Goal: Answer question/provide support: Share knowledge or assist other users

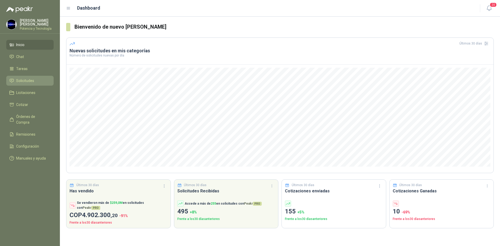
click at [33, 78] on span "Solicitudes" at bounding box center [25, 81] width 18 height 6
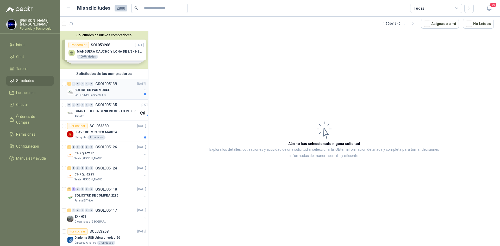
click at [83, 92] on p "SOLICITUD PAD MOUSE" at bounding box center [92, 90] width 35 height 5
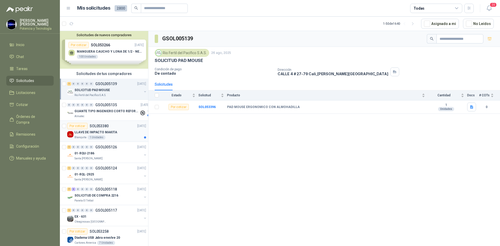
click at [100, 132] on p "LLAVE DE IMPACTO MAKITA" at bounding box center [96, 132] width 43 height 5
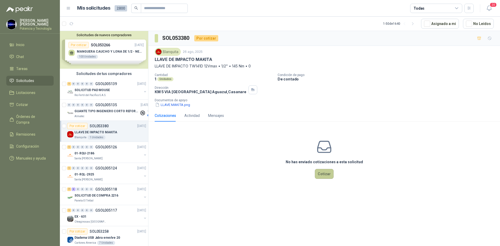
click at [318, 170] on button "Cotizar" at bounding box center [324, 174] width 19 height 10
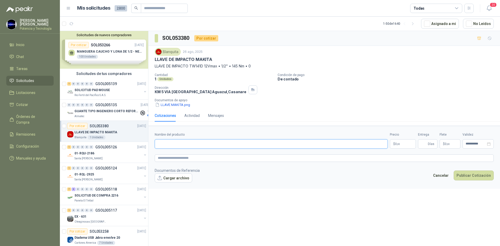
paste input "**********"
type input "**********"
click at [394, 141] on p "$ 0 ,00" at bounding box center [403, 143] width 26 height 9
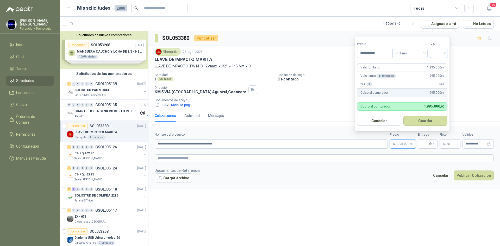
type input "**********"
click at [442, 52] on input "search" at bounding box center [438, 53] width 11 height 8
click at [441, 62] on div "19%" at bounding box center [440, 64] width 10 height 6
click at [424, 144] on input "Entrega" at bounding box center [424, 144] width 6 height 9
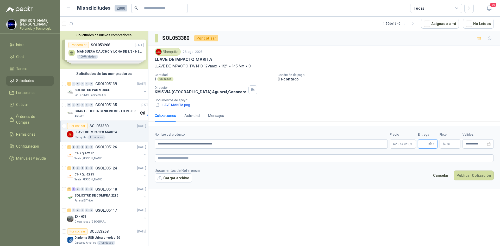
type input "*"
click at [446, 142] on span "0 ,00" at bounding box center [447, 143] width 5 height 3
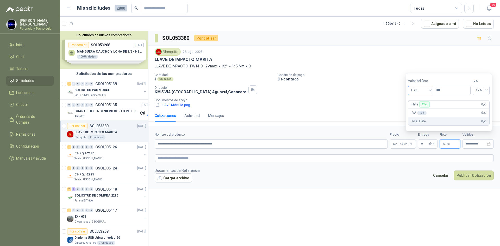
click at [415, 88] on span "Flex" at bounding box center [420, 90] width 19 height 8
drag, startPoint x: 418, startPoint y: 109, endPoint x: 447, endPoint y: 131, distance: 36.4
click at [419, 110] on div "Incluido" at bounding box center [421, 110] width 18 height 6
click at [470, 147] on div "**********" at bounding box center [478, 143] width 31 height 9
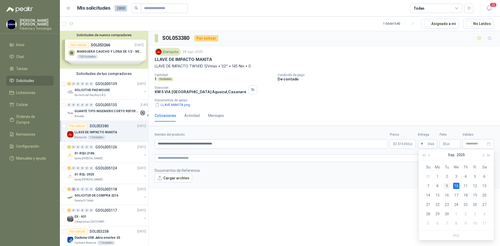
click at [448, 186] on div "9" at bounding box center [447, 186] width 6 height 6
type input "**********"
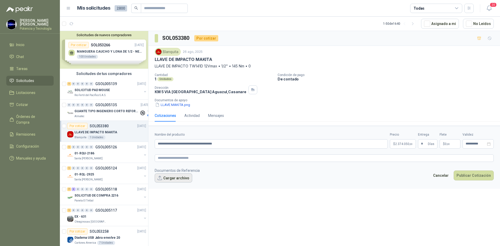
click at [174, 178] on button "Cargar archivo" at bounding box center [174, 177] width 38 height 9
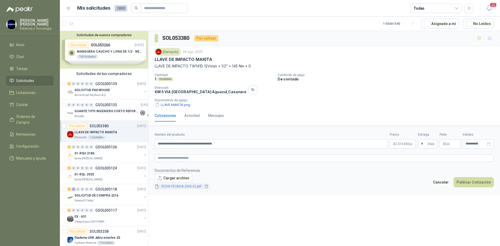
click at [193, 186] on link "FICHA TECNICA 2565-22.pdf" at bounding box center [181, 186] width 44 height 5
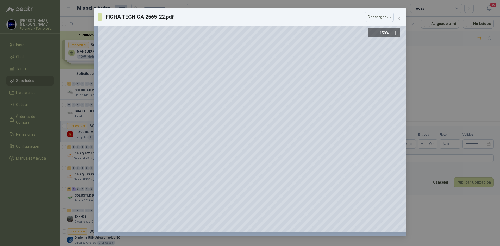
scroll to position [436, 0]
click at [398, 20] on icon "close" at bounding box center [399, 18] width 4 height 4
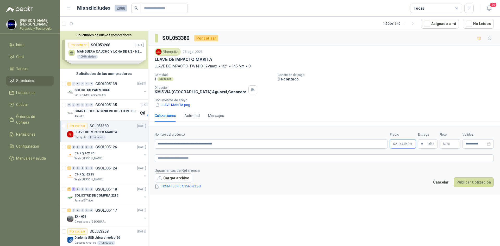
click at [396, 145] on span "2.374.050 ,00" at bounding box center [403, 143] width 17 height 3
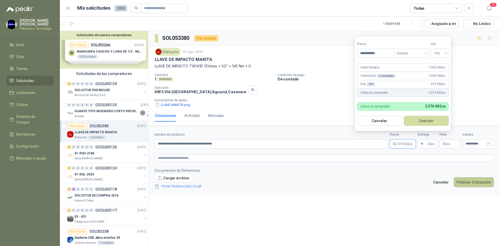
click at [462, 180] on button "Publicar Cotización" at bounding box center [474, 182] width 40 height 10
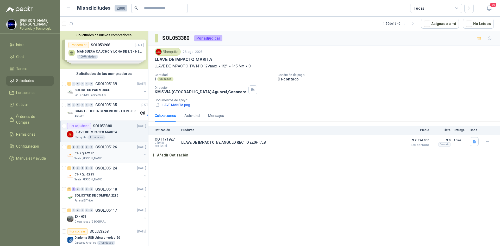
click at [113, 154] on div "01-RQU-2186" at bounding box center [108, 153] width 67 height 6
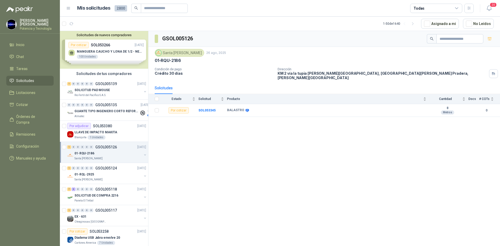
scroll to position [26, 0]
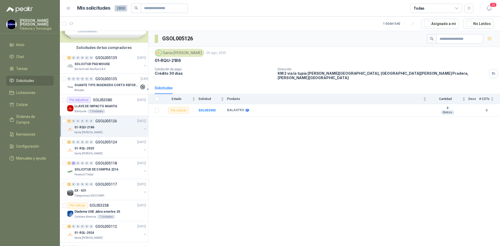
click at [113, 154] on div "Santa [PERSON_NAME]" at bounding box center [108, 154] width 67 height 4
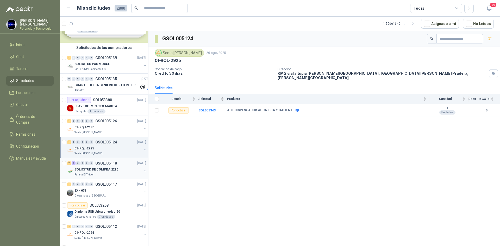
click at [111, 168] on p "SOLICITUD DE COMPRA 2216" at bounding box center [97, 169] width 44 height 5
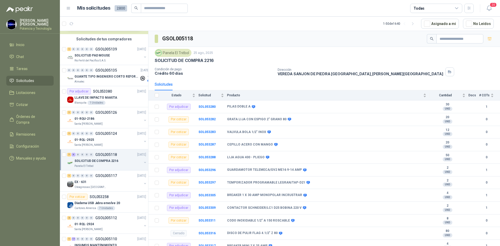
scroll to position [26, 0]
